Goal: Transaction & Acquisition: Obtain resource

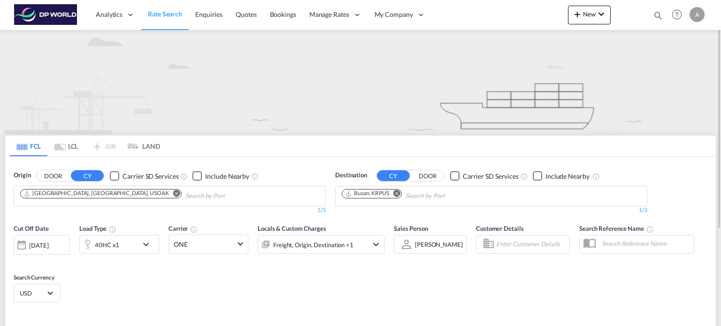
click at [398, 193] on md-icon "Remove" at bounding box center [396, 193] width 7 height 7
click at [398, 193] on input "Chips input." at bounding box center [386, 196] width 89 height 15
click at [173, 192] on md-icon "Remove" at bounding box center [176, 193] width 7 height 7
click at [97, 198] on input "Chips input." at bounding box center [64, 196] width 89 height 15
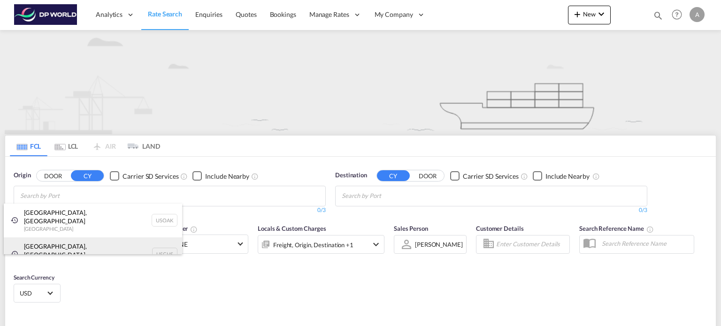
click at [93, 238] on div "[GEOGRAPHIC_DATA], [GEOGRAPHIC_DATA] United States USCHS" at bounding box center [93, 255] width 178 height 34
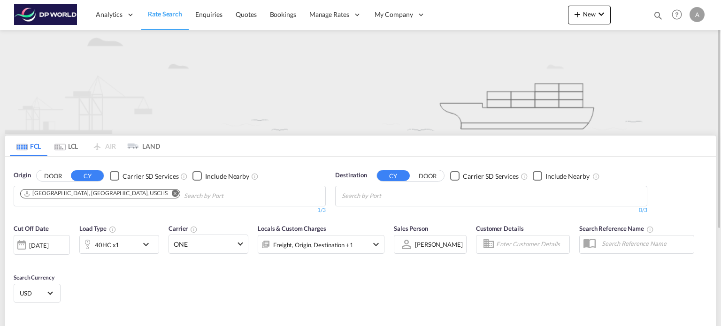
click at [425, 195] on body "Analytics Reports Dashboard Rate Search Enquiries Quotes Bookings" at bounding box center [360, 163] width 721 height 326
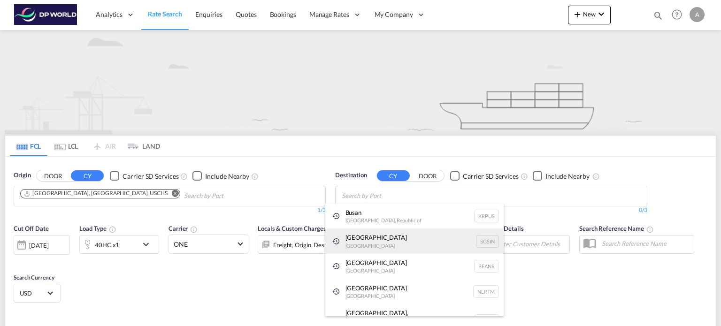
click at [396, 240] on div "Singapore [GEOGRAPHIC_DATA] [GEOGRAPHIC_DATA]" at bounding box center [414, 241] width 178 height 25
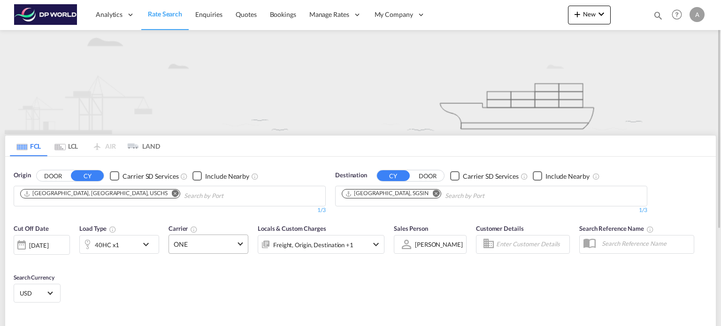
click at [243, 238] on md-select-value "ONE" at bounding box center [208, 244] width 79 height 18
click at [210, 265] on input "search" at bounding box center [224, 265] width 101 height 8
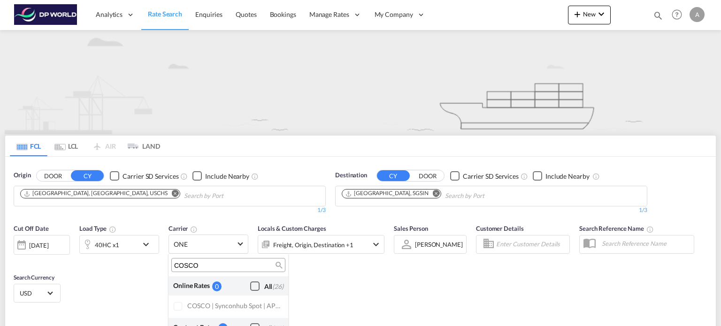
type input "COSCO"
click at [345, 307] on md-backdrop at bounding box center [360, 163] width 721 height 326
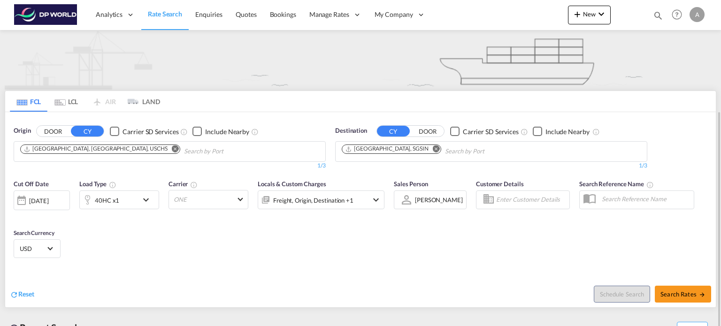
scroll to position [138, 0]
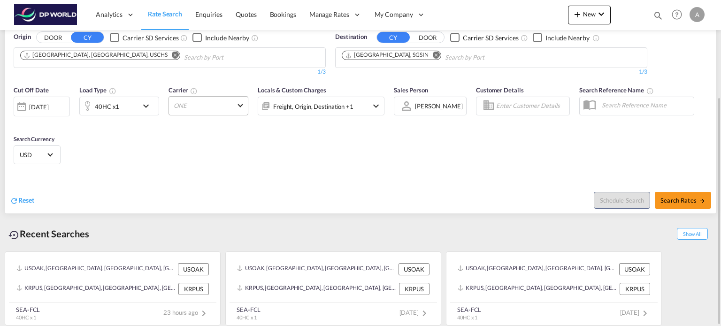
click at [222, 97] on md-select "ONE" at bounding box center [209, 105] width 80 height 19
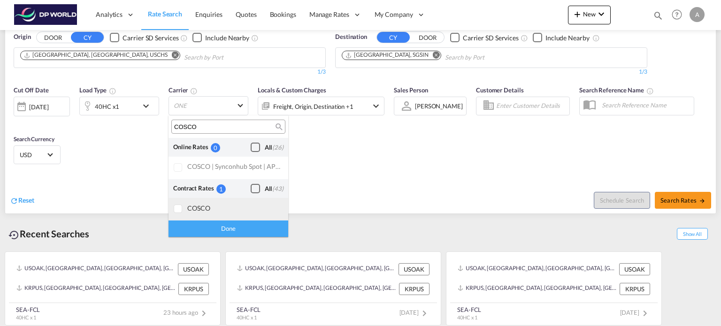
click at [180, 206] on div at bounding box center [178, 209] width 9 height 9
click at [235, 231] on div "Done" at bounding box center [229, 229] width 120 height 16
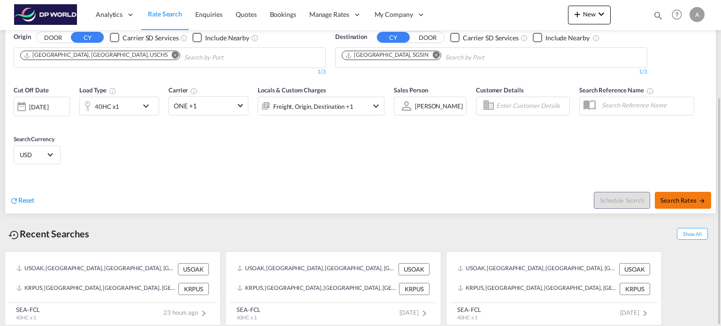
click at [671, 205] on button "Search Rates" at bounding box center [683, 200] width 56 height 17
type input "USCHS to SGSIN / [DATE]"
